Goal: Navigation & Orientation: Go to known website

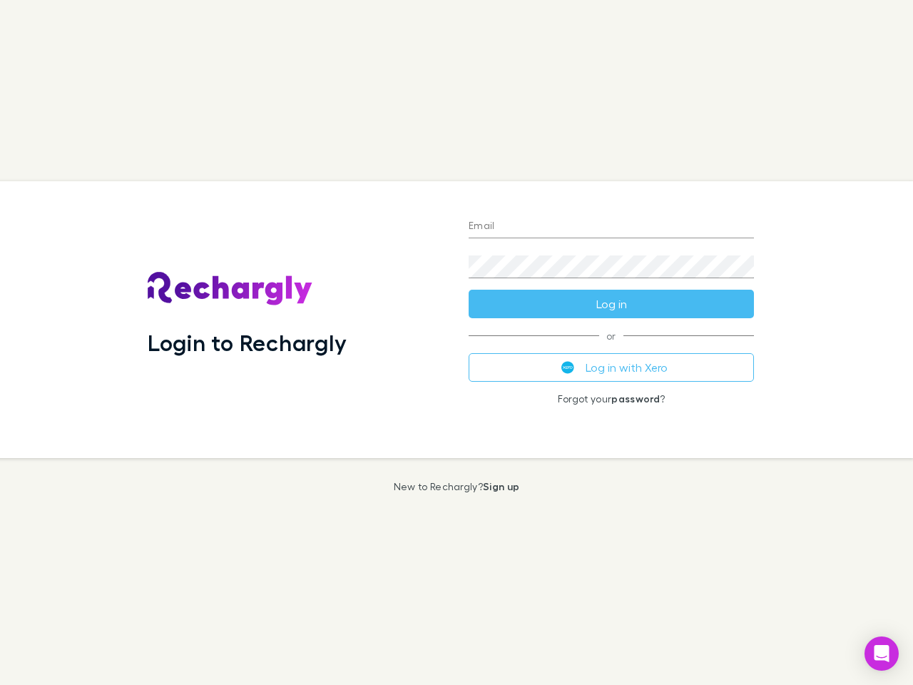
click at [457, 343] on div "Login to Rechargly" at bounding box center [296, 319] width 321 height 277
click at [612, 227] on input "Email" at bounding box center [611, 227] width 285 height 23
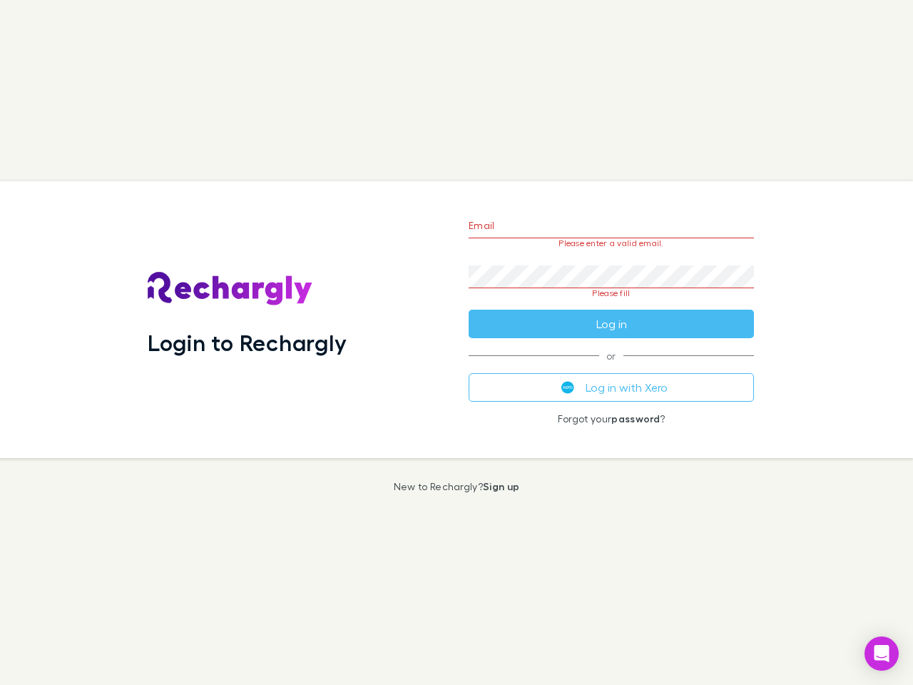
click at [612, 304] on form "Email Please enter a valid email. Password Please fill Log in" at bounding box center [611, 271] width 285 height 134
click at [612, 368] on div "Email Please enter a valid email. Password Please fill Log in or Log in with Xe…" at bounding box center [611, 319] width 308 height 277
click at [882, 654] on icon "Open Intercom Messenger" at bounding box center [882, 653] width 15 height 17
